Goal: Check status: Check status

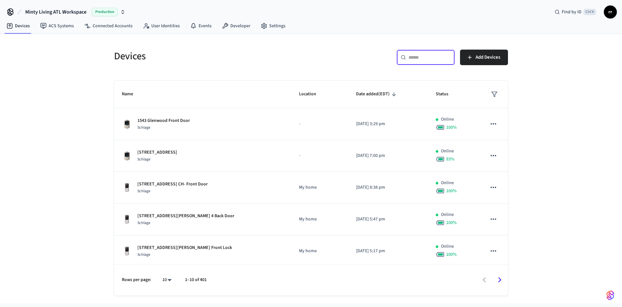
click at [423, 54] on input "text" at bounding box center [429, 57] width 42 height 6
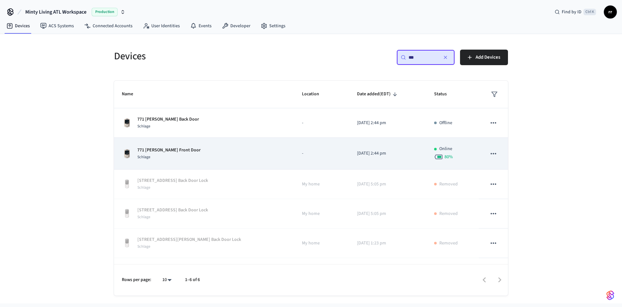
type input "***"
click at [153, 145] on td "771 [PERSON_NAME] Front Door Schlage" at bounding box center [204, 154] width 180 height 32
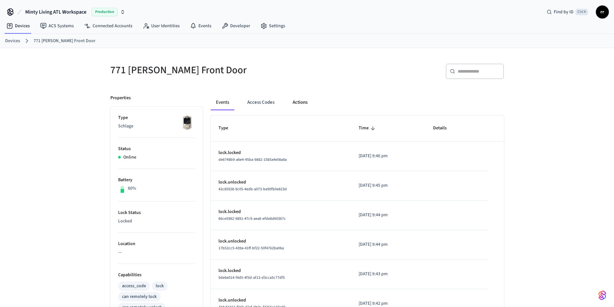
click at [300, 102] on button "Actions" at bounding box center [300, 103] width 25 height 16
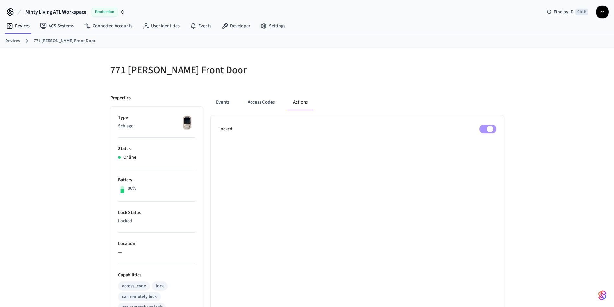
click at [491, 124] on ul "Locked" at bounding box center [357, 297] width 293 height 365
click at [269, 102] on button "Access Codes" at bounding box center [262, 103] width 38 height 16
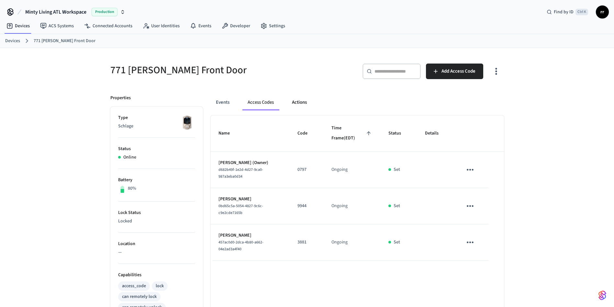
click at [303, 107] on button "Actions" at bounding box center [299, 103] width 25 height 16
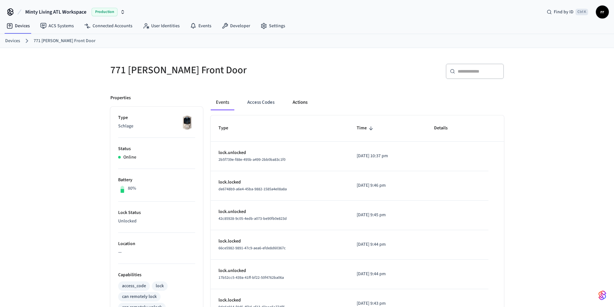
drag, startPoint x: 307, startPoint y: 108, endPoint x: 307, endPoint y: 103, distance: 4.9
click at [307, 107] on button "Actions" at bounding box center [300, 103] width 25 height 16
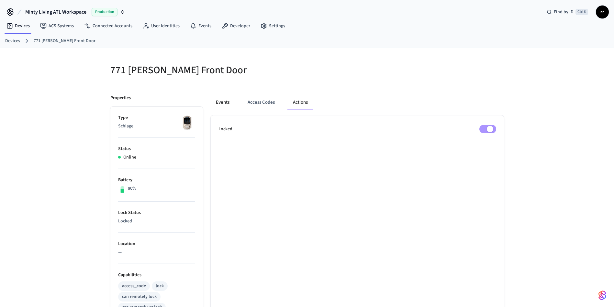
click at [226, 104] on button "Events" at bounding box center [223, 103] width 24 height 16
